Goal: Task Accomplishment & Management: Use online tool/utility

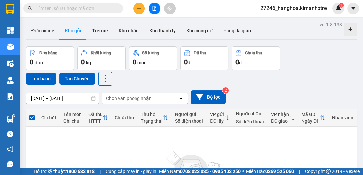
click at [143, 9] on button at bounding box center [139, 9] width 12 height 12
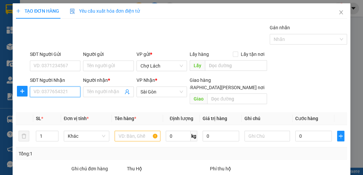
click at [60, 91] on input "SĐT Người Nhận" at bounding box center [55, 91] width 50 height 11
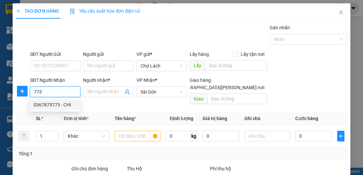
click at [56, 105] on div "0367875773 - CHI" at bounding box center [55, 104] width 42 height 7
type input "0367875773"
type input "CHI"
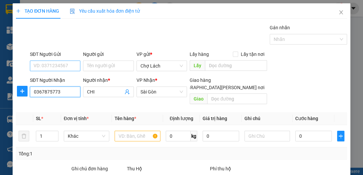
type input "0367875773"
click at [54, 64] on input "SĐT Người Gửi" at bounding box center [55, 65] width 50 height 11
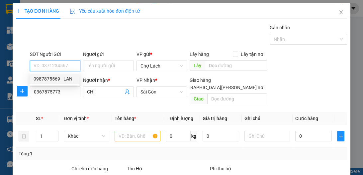
click at [61, 80] on div "0987875569 - LAN" at bounding box center [55, 78] width 42 height 7
type input "0987875569"
type input "LAN"
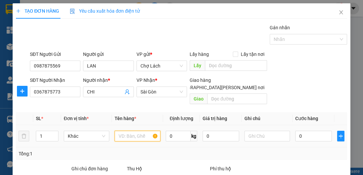
click at [127, 130] on input "text" at bounding box center [136, 135] width 45 height 11
type input "BỊT"
click at [45, 131] on input "1" at bounding box center [47, 136] width 22 height 10
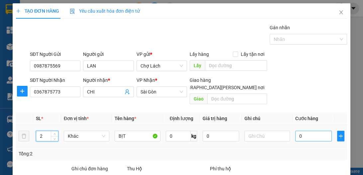
type input "2"
click at [317, 130] on input "0" at bounding box center [313, 135] width 37 height 11
type input "8"
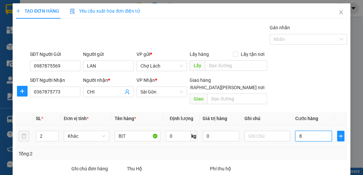
type input "80"
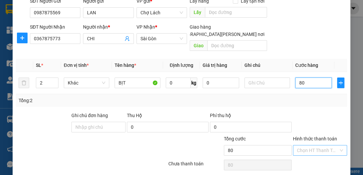
scroll to position [70, 0]
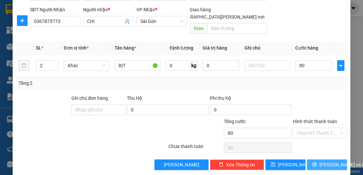
click at [322, 161] on span "[PERSON_NAME] và In" at bounding box center [342, 164] width 46 height 7
type input "80.000"
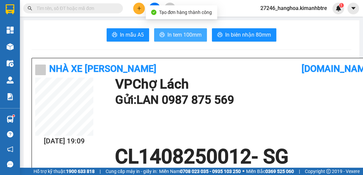
click at [183, 35] on span "In tem 100mm" at bounding box center [184, 35] width 34 height 8
